Goal: Task Accomplishment & Management: Manage account settings

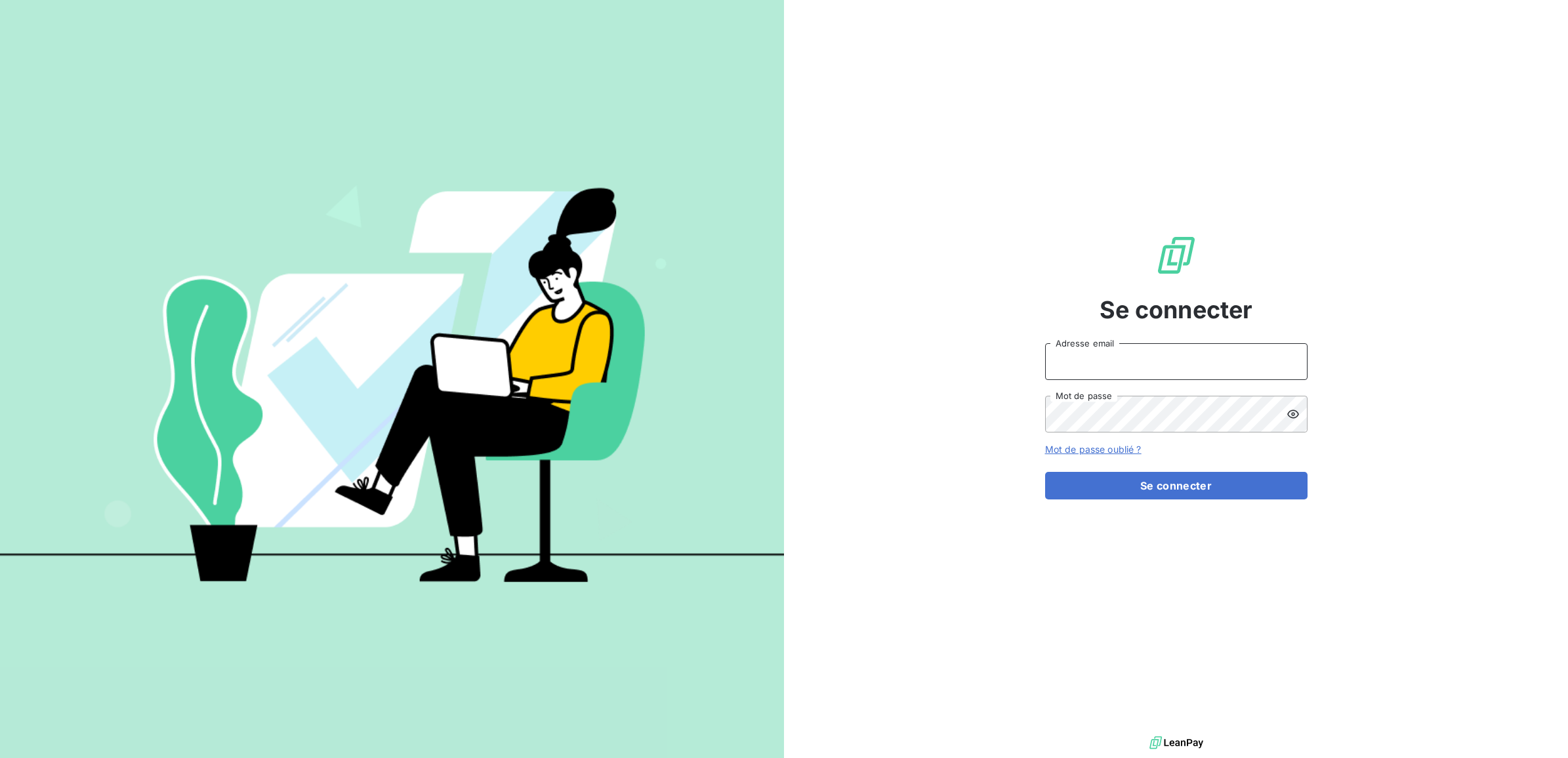
click at [1090, 366] on input "Adresse email" at bounding box center [1176, 361] width 263 height 37
type input "[EMAIL_ADDRESS][DOMAIN_NAME]"
click at [1045, 472] on button "Se connecter" at bounding box center [1176, 486] width 263 height 28
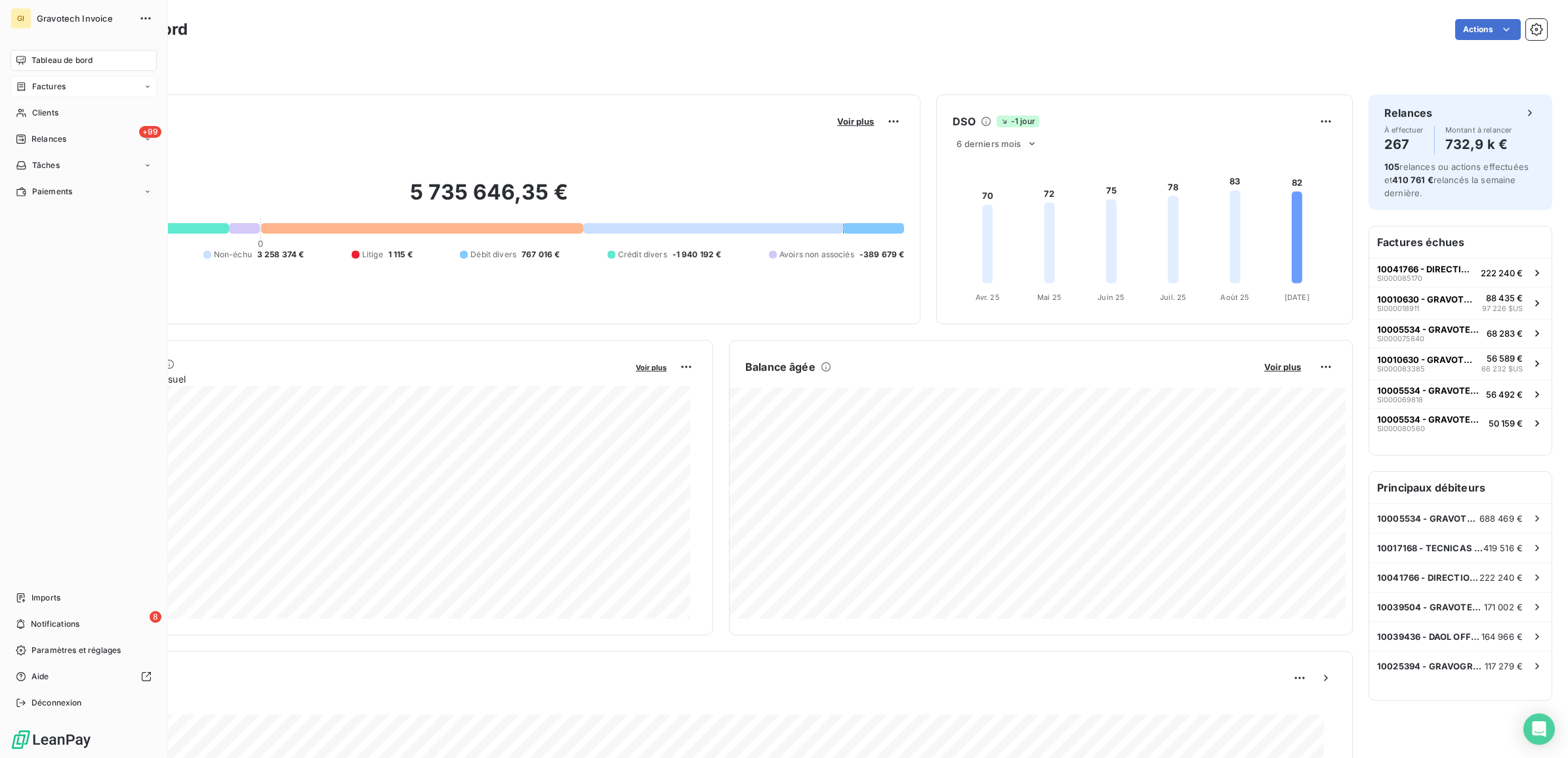
click at [44, 87] on span "Factures" at bounding box center [49, 87] width 33 height 12
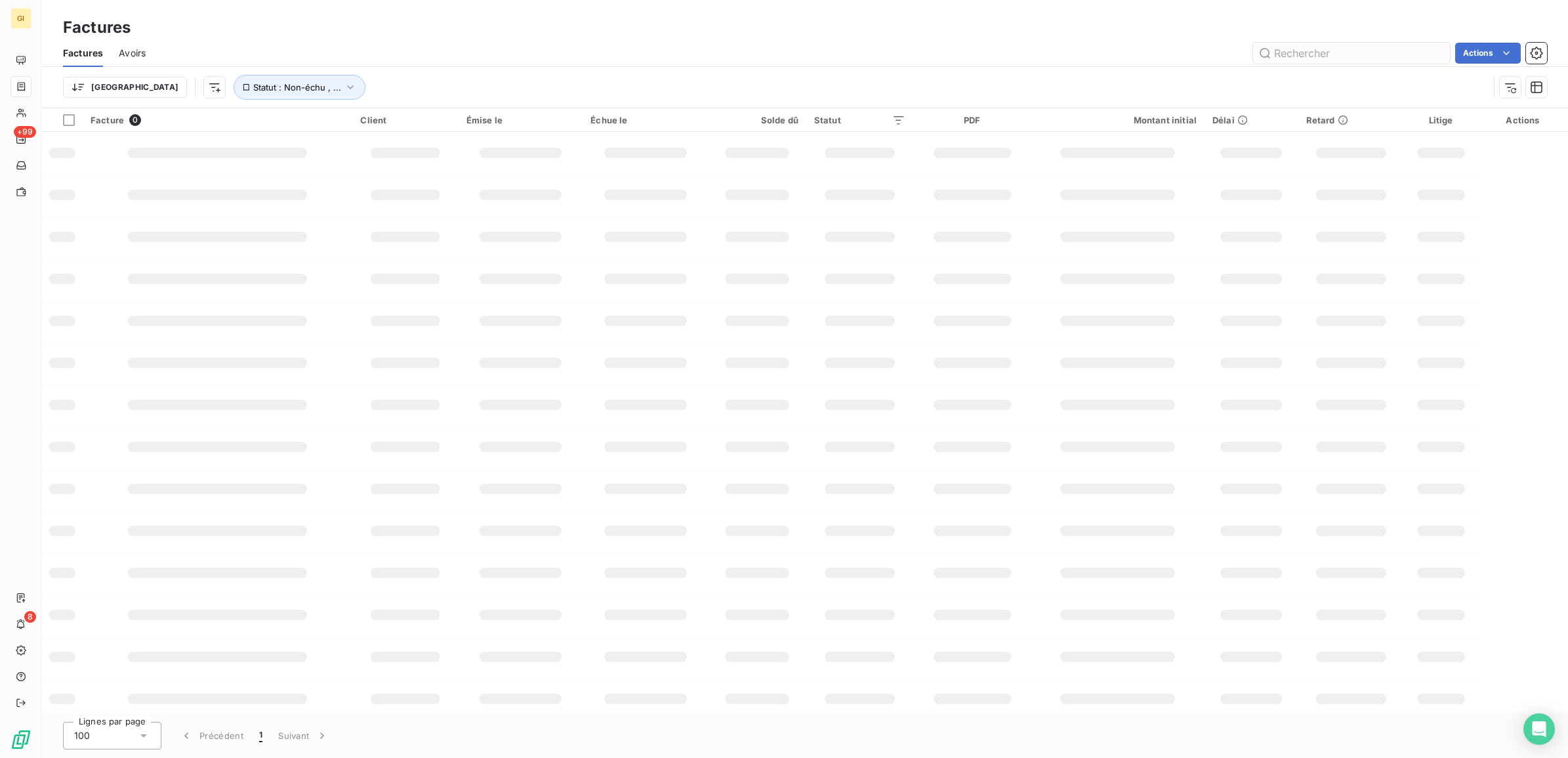
click at [1315, 53] on input "text" at bounding box center [1351, 53] width 197 height 21
type input "84135"
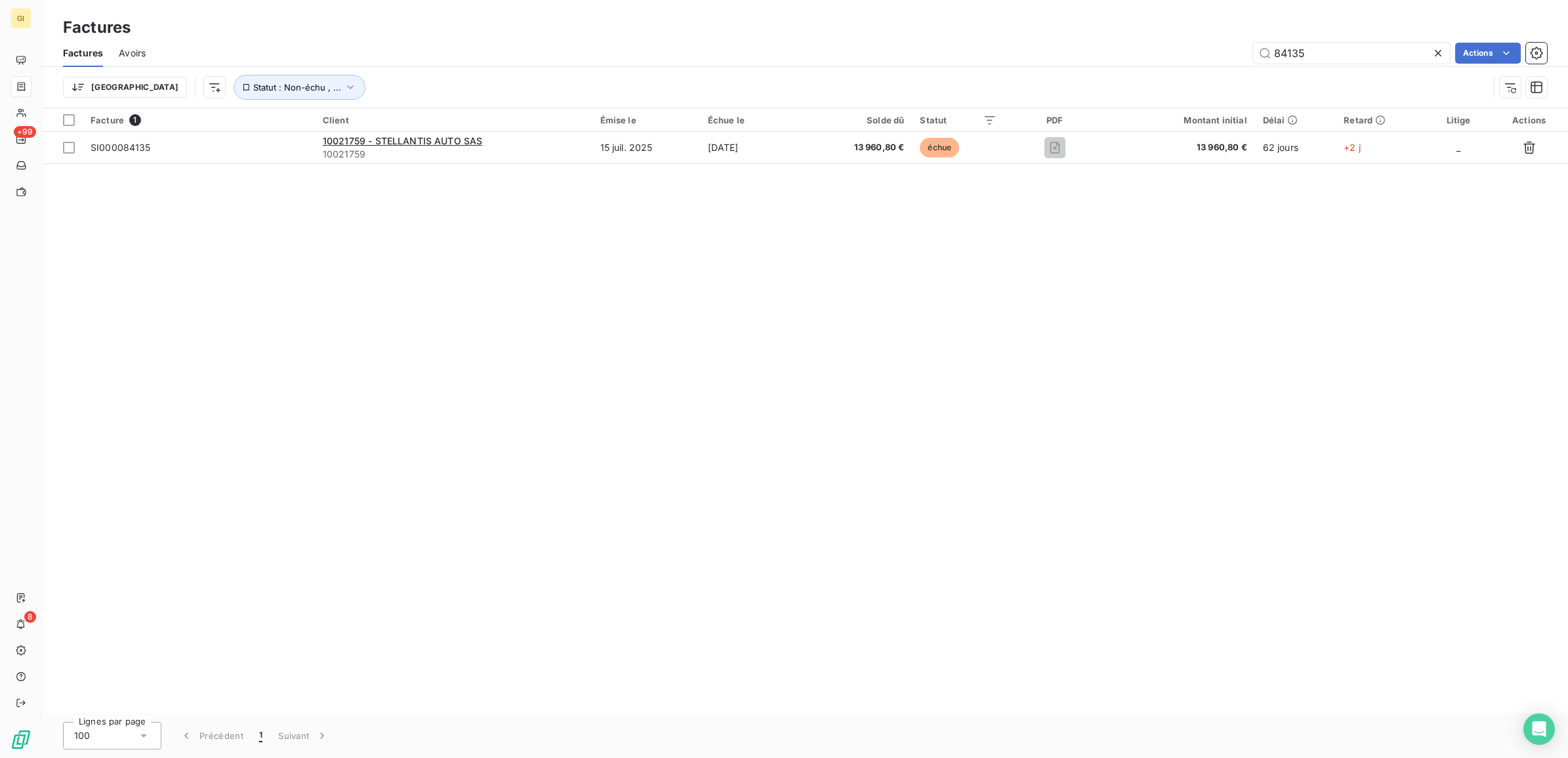
click at [630, 208] on div "Facture 1 Client Émise le Échue le Solde dû Statut PDF Montant initial Délai Re…" at bounding box center [805, 411] width 1526 height 605
